Goal: Information Seeking & Learning: Understand process/instructions

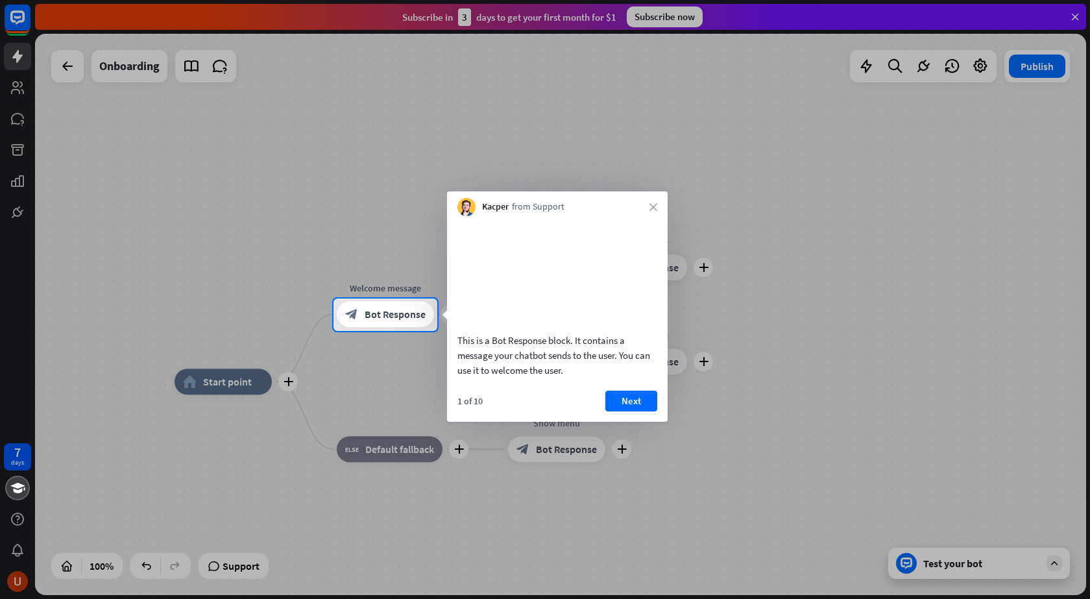
click at [355, 262] on div at bounding box center [545, 149] width 1090 height 299
click at [632, 412] on button "Next" at bounding box center [632, 401] width 52 height 21
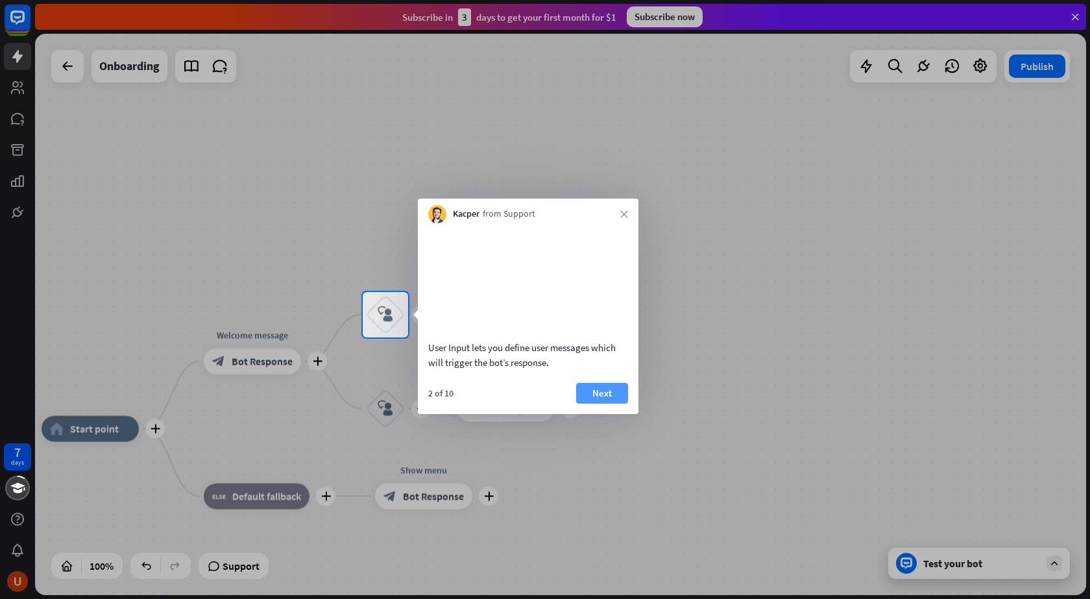
drag, startPoint x: 600, startPoint y: 395, endPoint x: 600, endPoint y: 407, distance: 11.7
click at [600, 406] on div "User Input lets you define user messages which will trigger the bot’s response.…" at bounding box center [528, 318] width 221 height 191
click at [600, 404] on button "Next" at bounding box center [602, 393] width 52 height 21
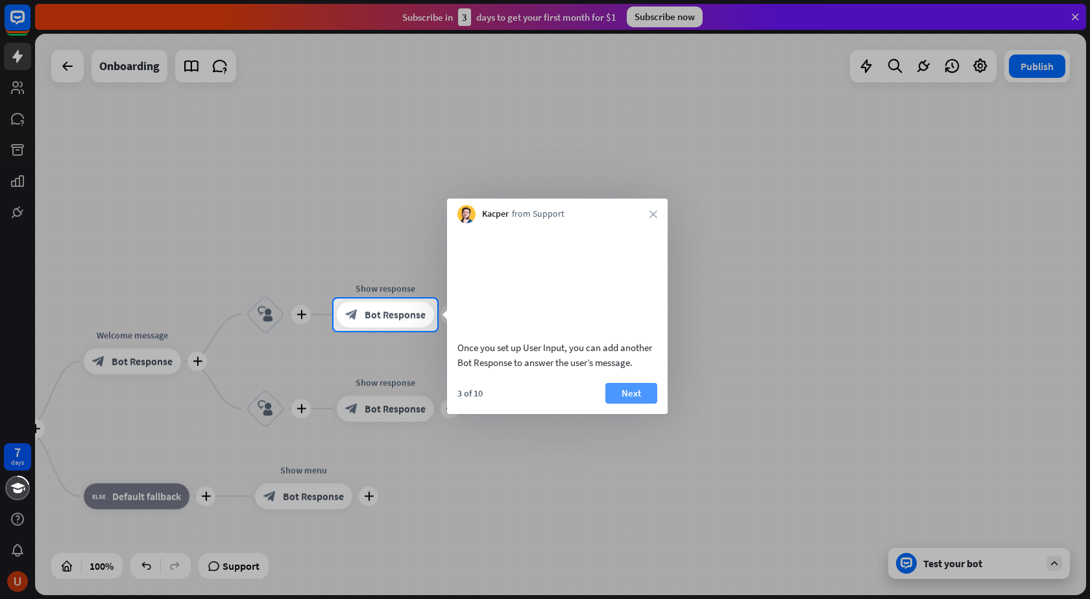
click at [619, 404] on button "Next" at bounding box center [632, 393] width 52 height 21
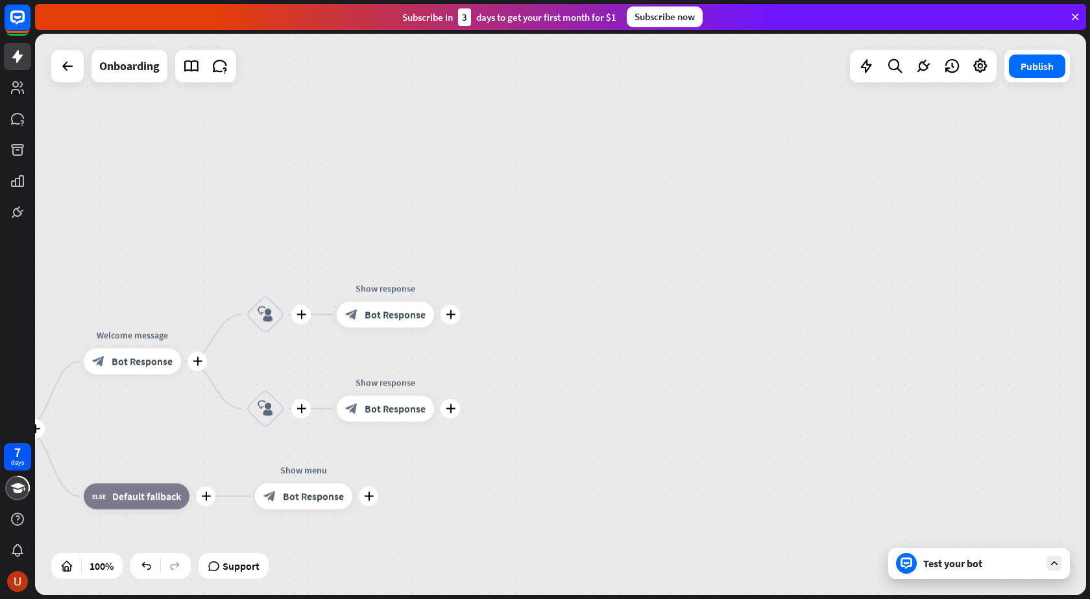
click at [619, 408] on div "plus home_2 Start point plus Welcome message block_bot_response Bot Response pl…" at bounding box center [560, 314] width 1051 height 561
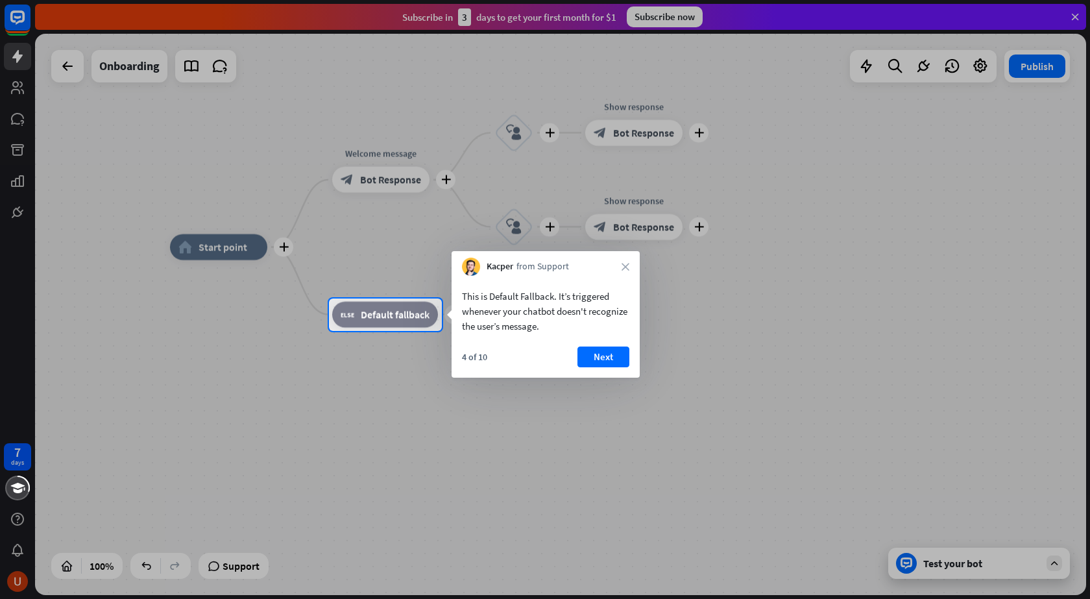
click at [628, 373] on div "4 of 10 Next" at bounding box center [546, 362] width 188 height 31
click at [612, 364] on button "Next" at bounding box center [604, 357] width 52 height 21
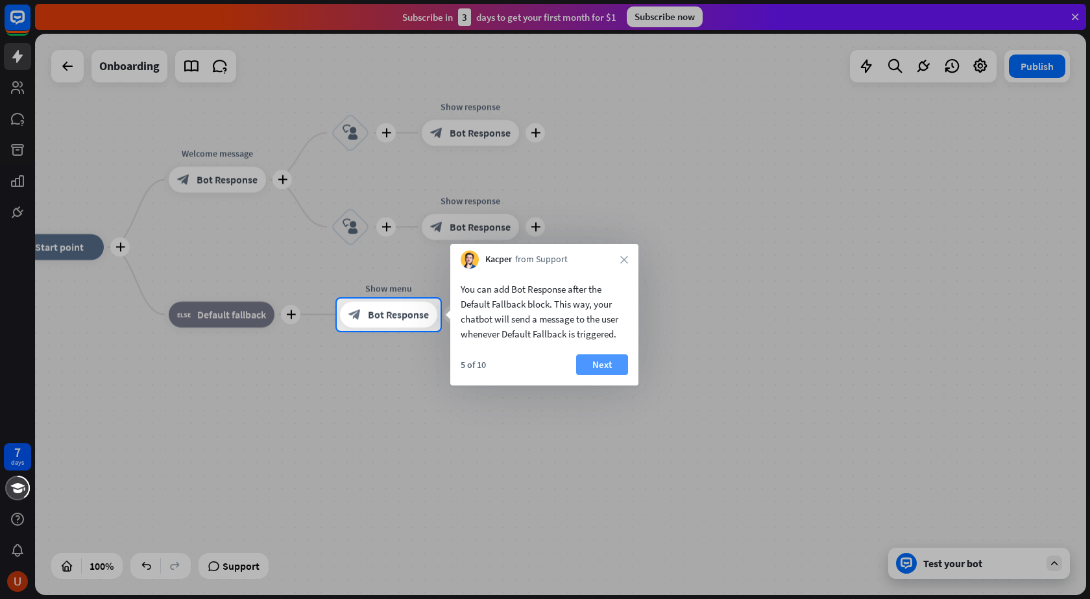
click at [615, 365] on button "Next" at bounding box center [602, 364] width 52 height 21
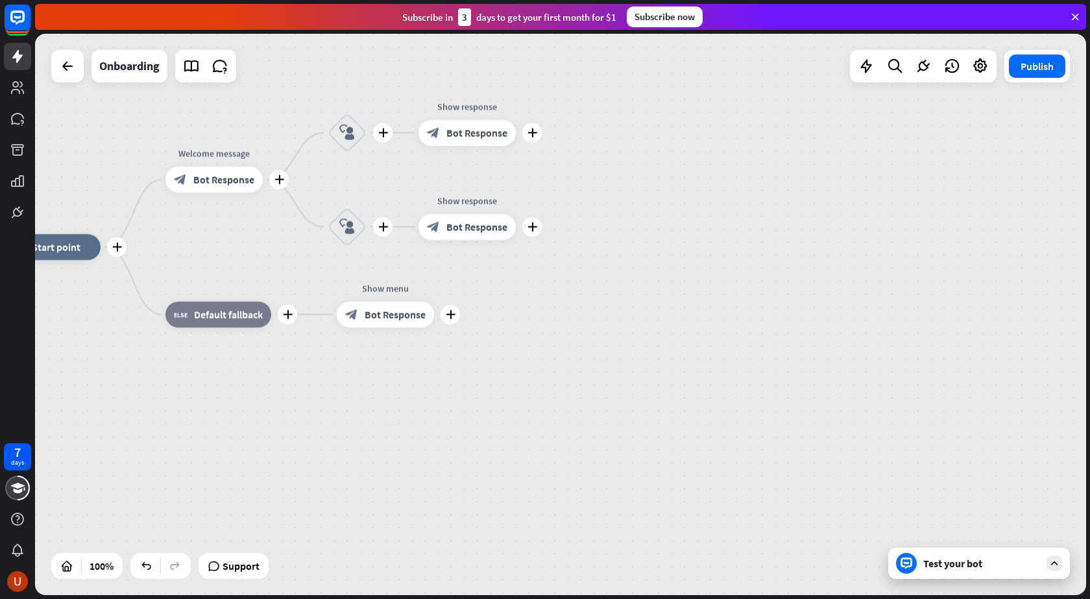
click at [615, 365] on div "plus home_2 Start point plus Welcome message block_bot_response Bot Response pl…" at bounding box center [528, 527] width 1051 height 561
click at [615, 365] on div "7 days close Product Help First steps Get started with ChatBot Help Center Foll…" at bounding box center [545, 299] width 1090 height 599
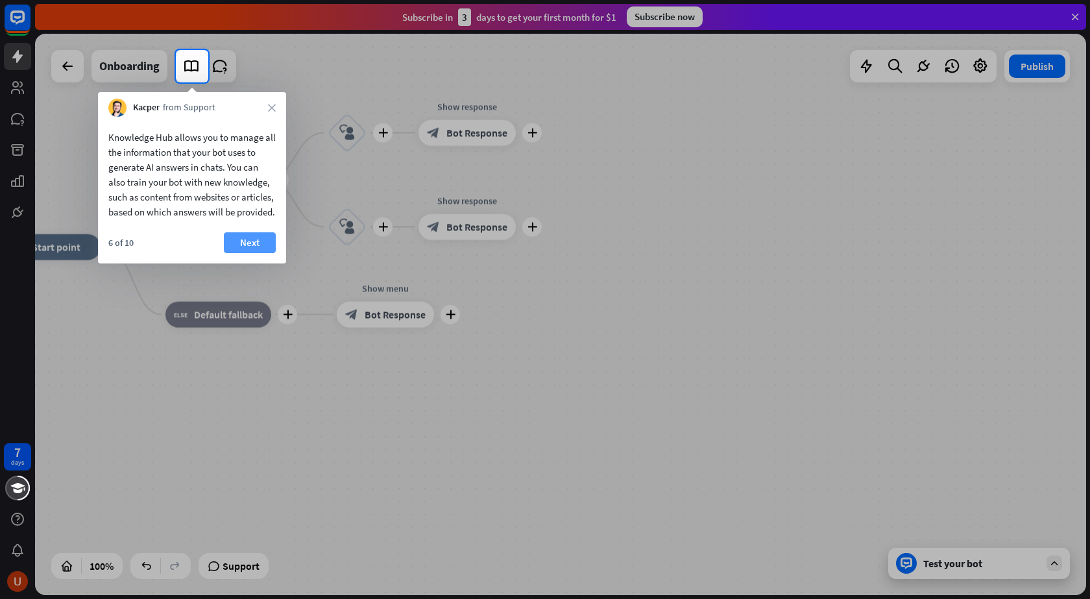
click at [249, 253] on button "Next" at bounding box center [250, 242] width 52 height 21
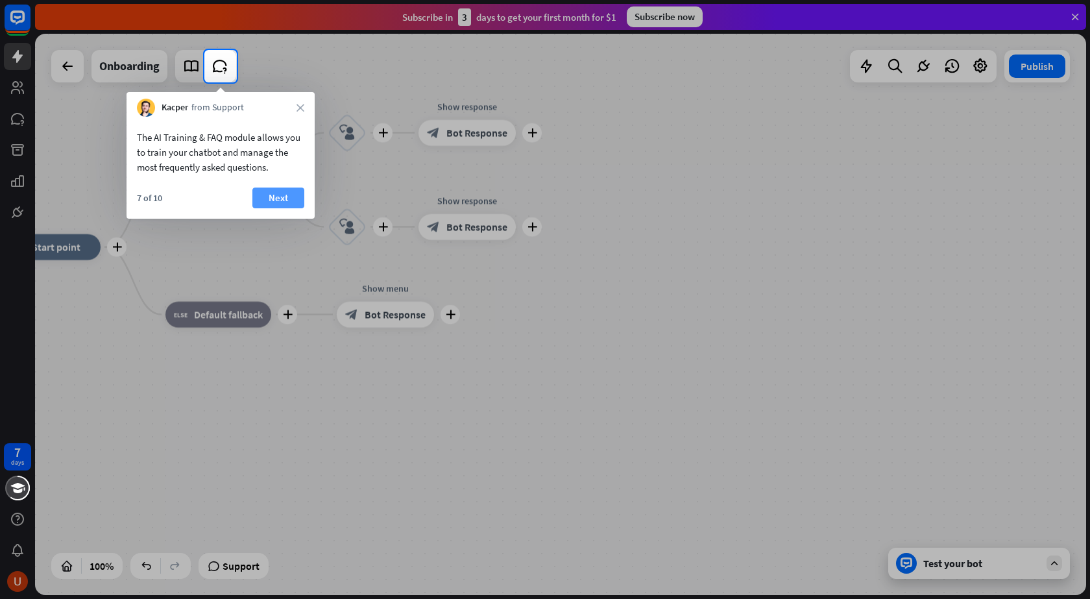
click at [276, 200] on button "Next" at bounding box center [278, 198] width 52 height 21
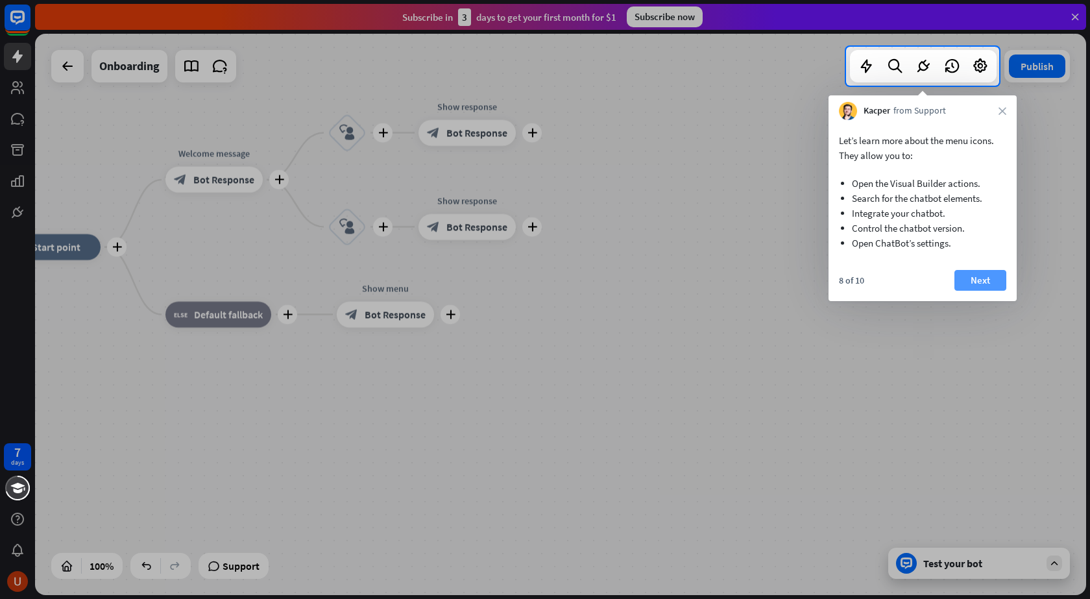
click at [1004, 288] on button "Next" at bounding box center [981, 280] width 52 height 21
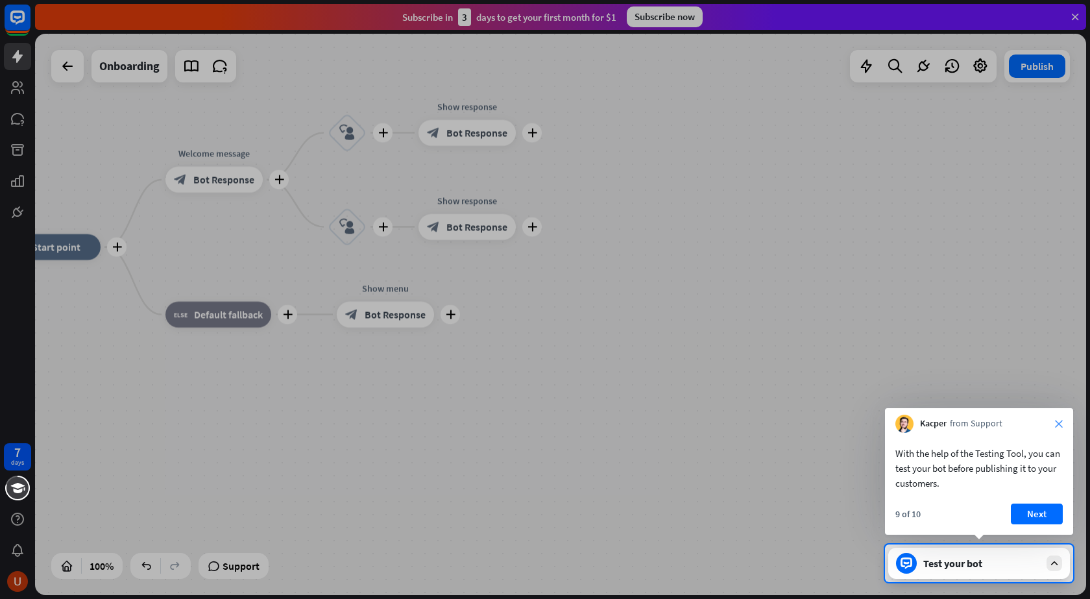
click at [1061, 421] on icon "close" at bounding box center [1059, 424] width 8 height 8
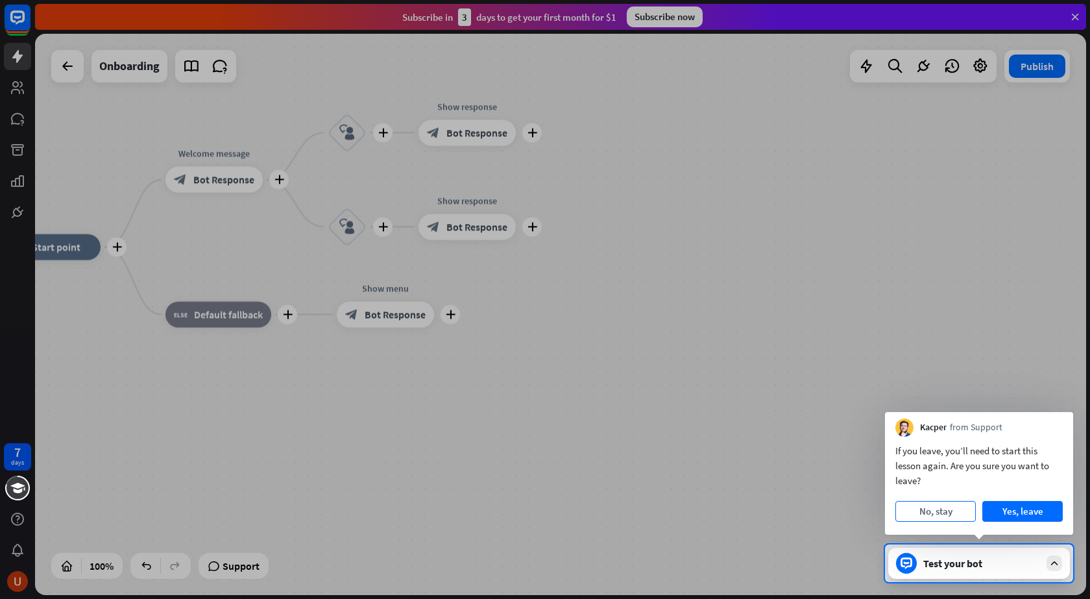
click at [942, 518] on button "No, stay" at bounding box center [936, 511] width 80 height 21
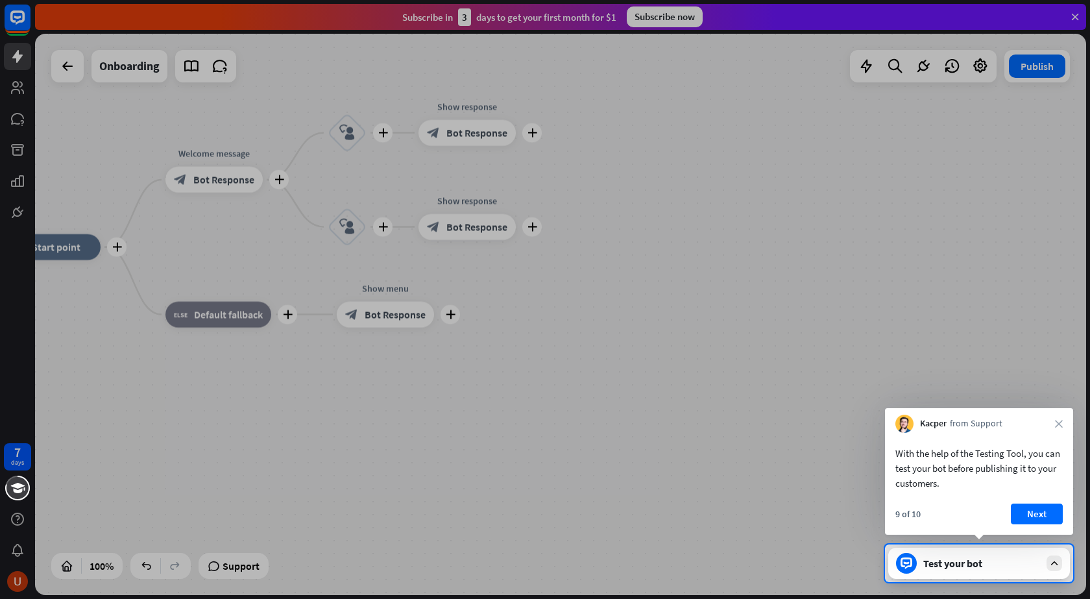
click at [942, 517] on div "9 of 10 Next" at bounding box center [979, 519] width 188 height 31
click at [1053, 422] on div "Kacper from Support close" at bounding box center [979, 420] width 188 height 25
click at [1037, 519] on button "Next" at bounding box center [1037, 514] width 52 height 21
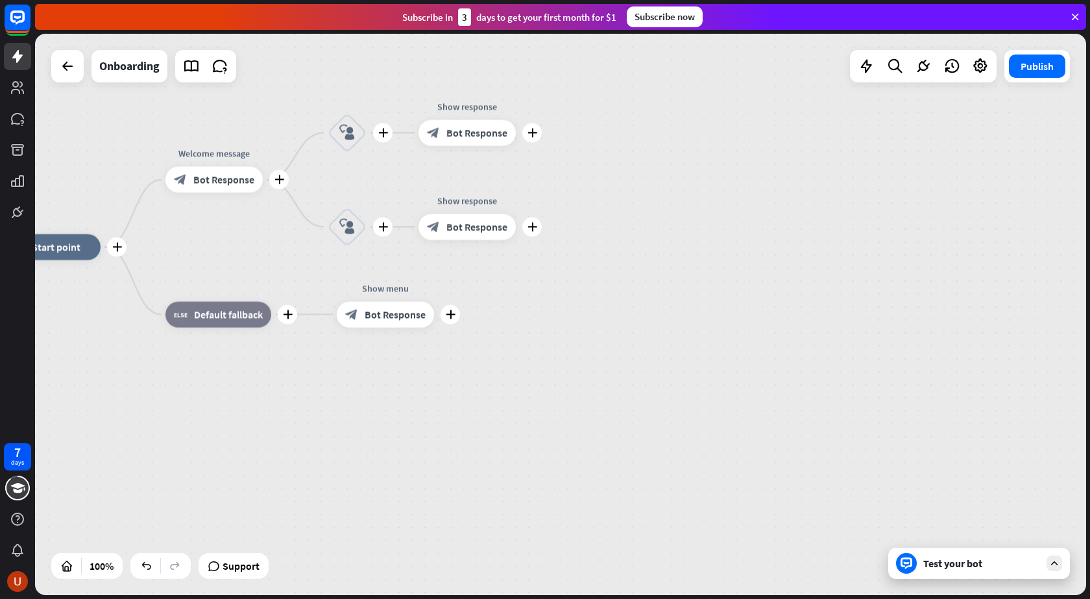
click at [1037, 519] on div "plus home_2 Start point plus Welcome message block_bot_response Bot Response pl…" at bounding box center [528, 527] width 1051 height 561
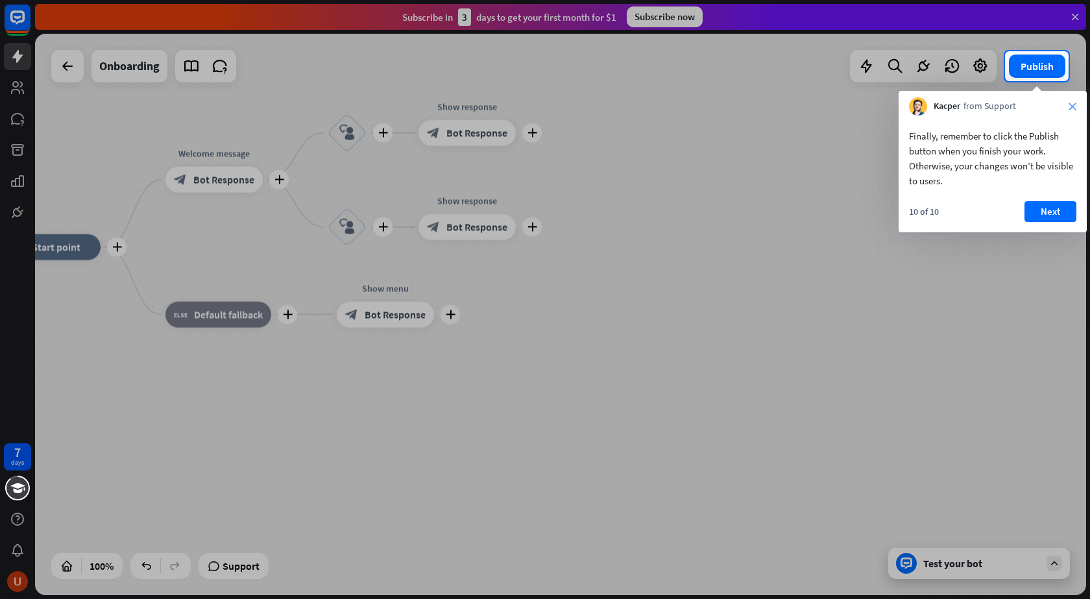
click at [1074, 108] on icon "close" at bounding box center [1073, 107] width 8 height 8
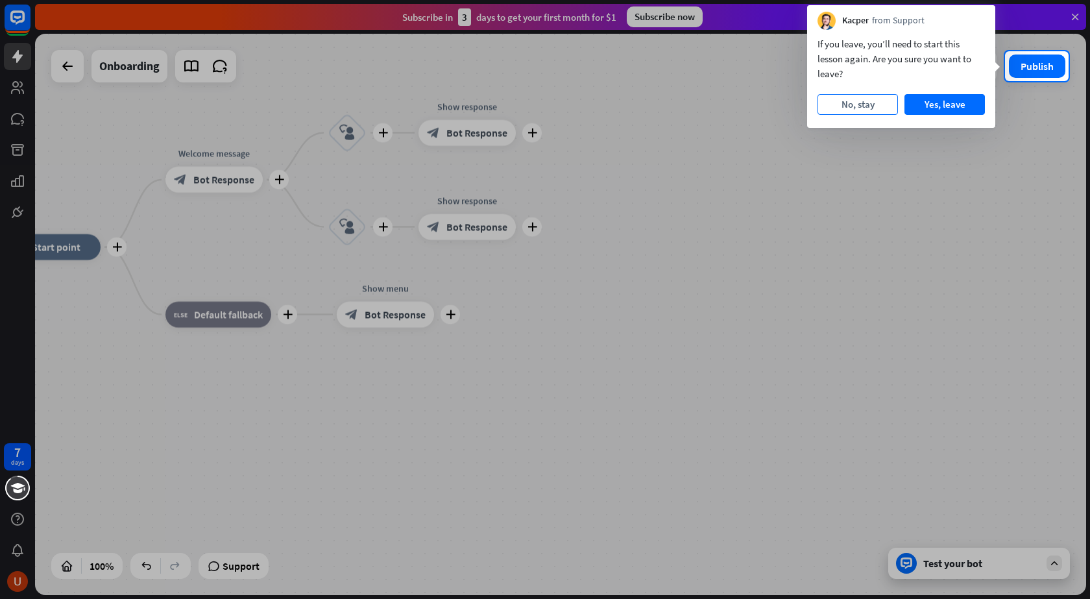
click at [866, 107] on button "No, stay" at bounding box center [858, 104] width 80 height 21
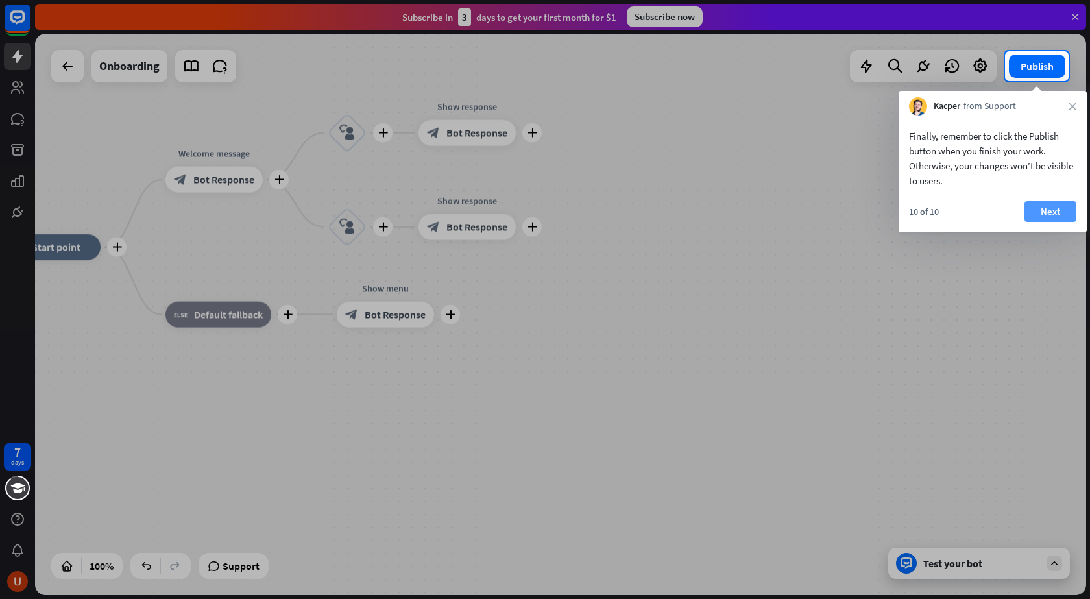
click at [1037, 206] on button "Next" at bounding box center [1051, 211] width 52 height 21
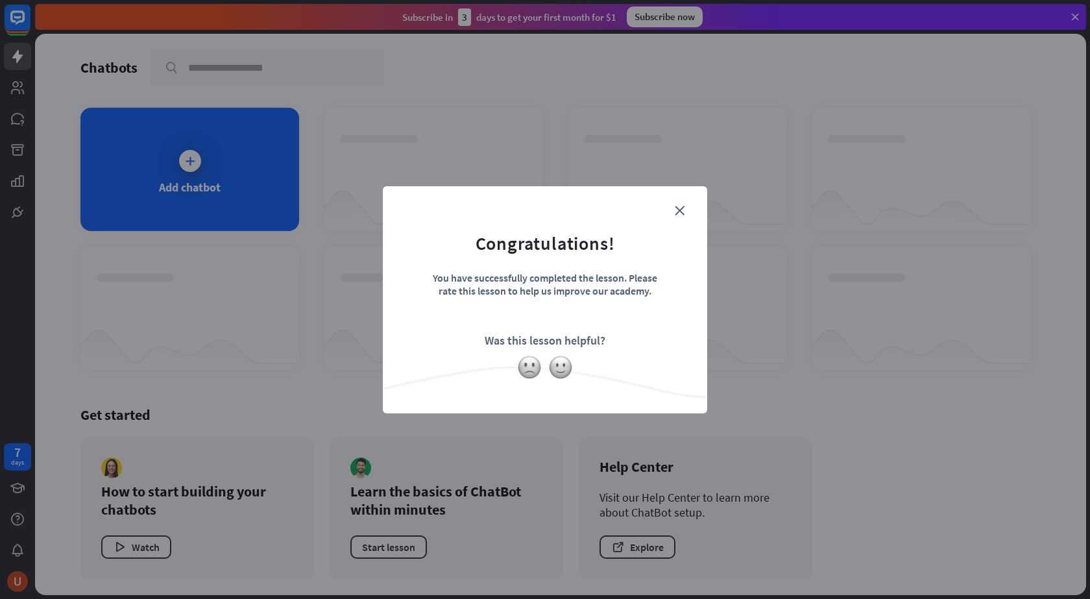
click at [644, 297] on div "You have successfully completed the lesson. Please rate this lesson to help us …" at bounding box center [545, 293] width 227 height 45
click at [761, 291] on div "close Congratulations! You have successfully completed the lesson. Please rate …" at bounding box center [545, 299] width 1090 height 599
click at [677, 212] on icon "close" at bounding box center [680, 211] width 10 height 10
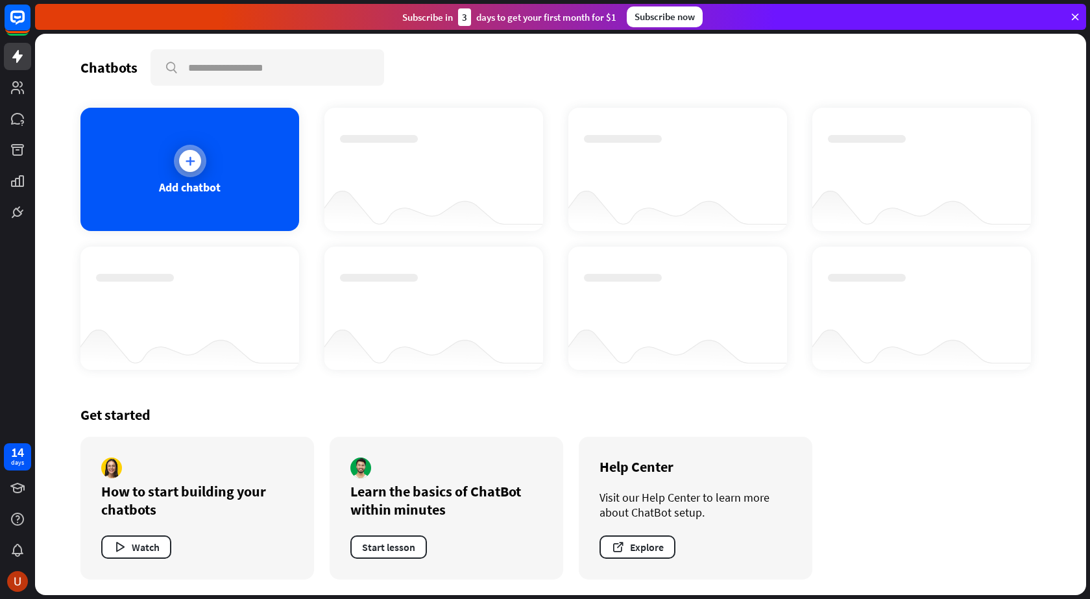
click at [191, 166] on icon at bounding box center [190, 160] width 13 height 13
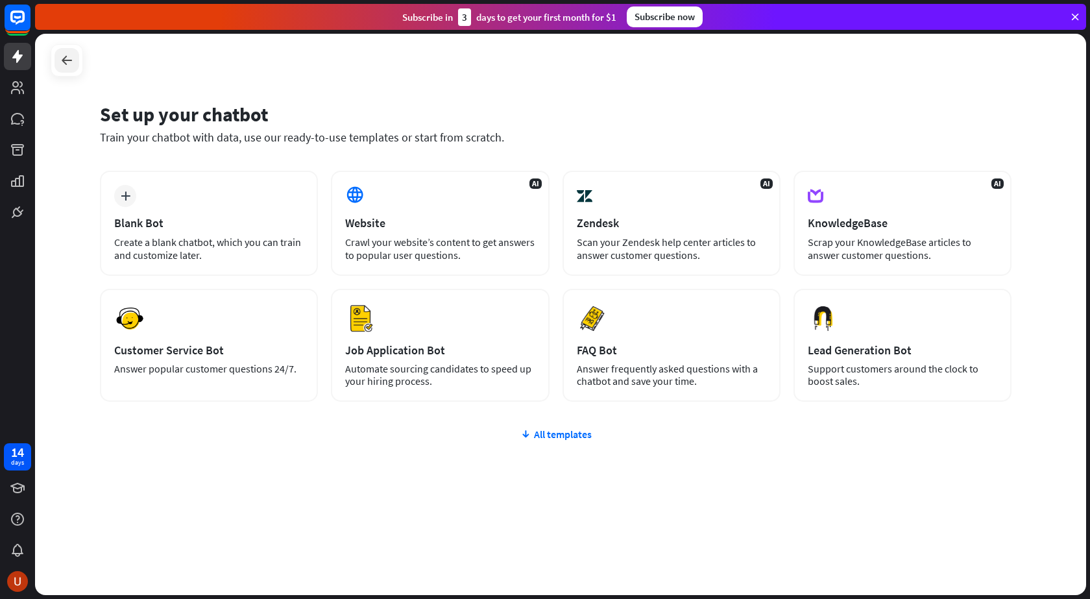
click at [73, 59] on icon at bounding box center [67, 61] width 16 height 16
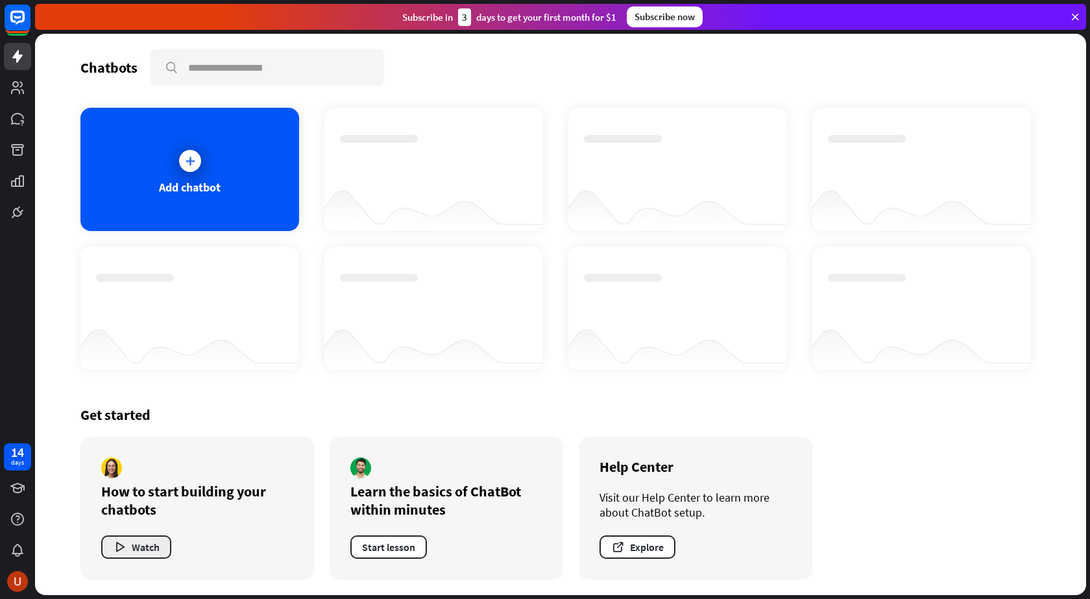
click at [153, 552] on button "Watch" at bounding box center [136, 546] width 70 height 23
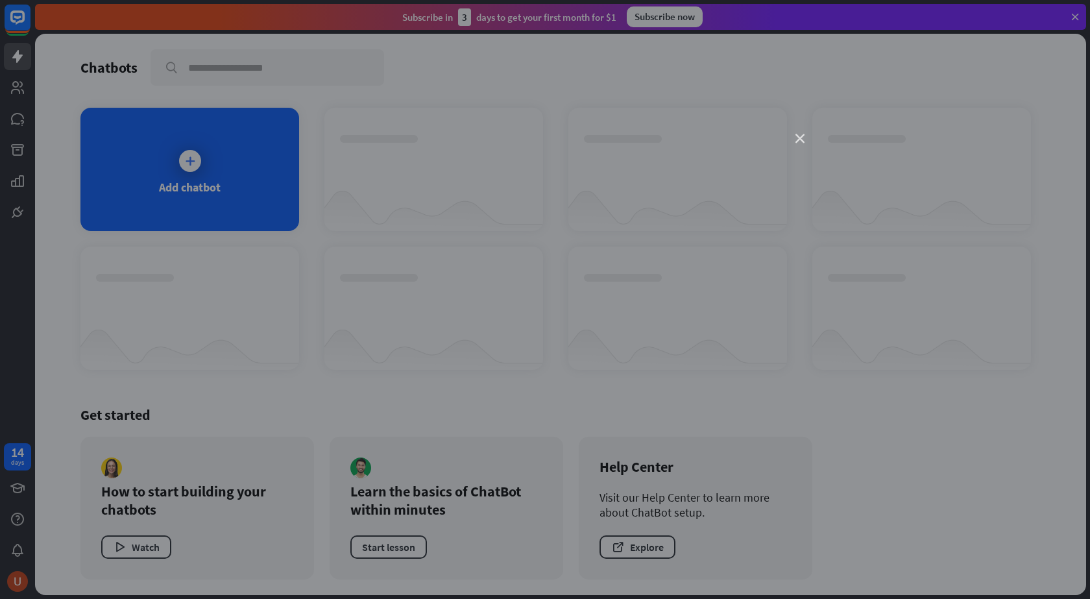
click at [800, 136] on icon "close" at bounding box center [800, 138] width 9 height 9
